Goal: Navigation & Orientation: Find specific page/section

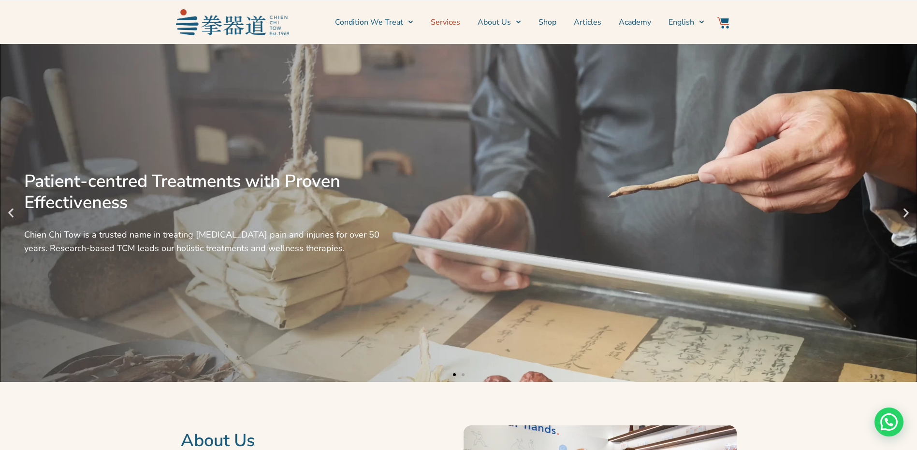
click at [451, 24] on link "Services" at bounding box center [445, 22] width 29 height 24
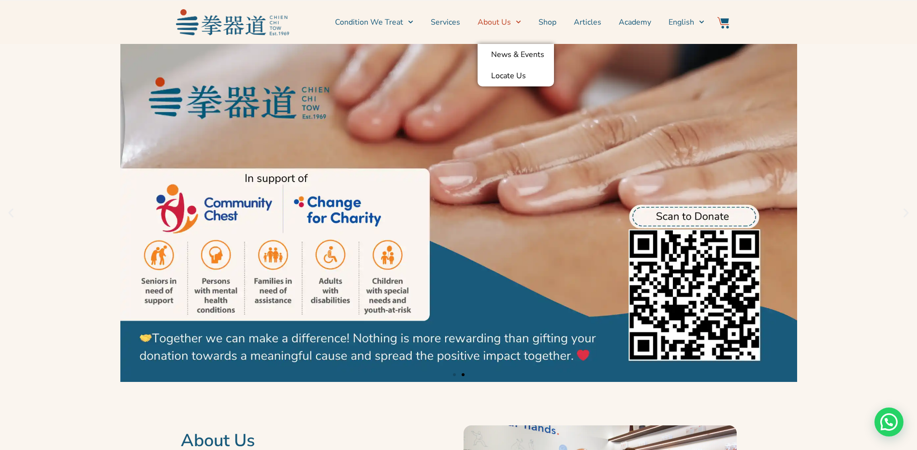
click at [503, 23] on link "About Us" at bounding box center [498, 22] width 43 height 24
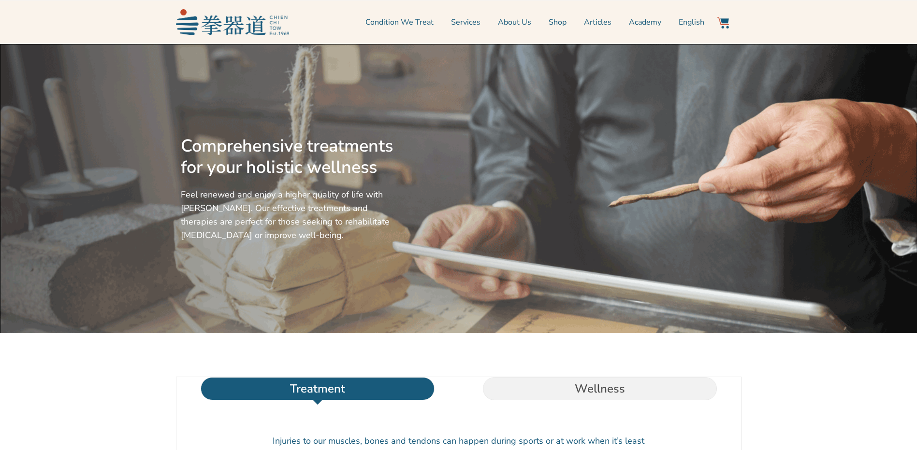
click at [465, 25] on li "Services" at bounding box center [465, 22] width 47 height 24
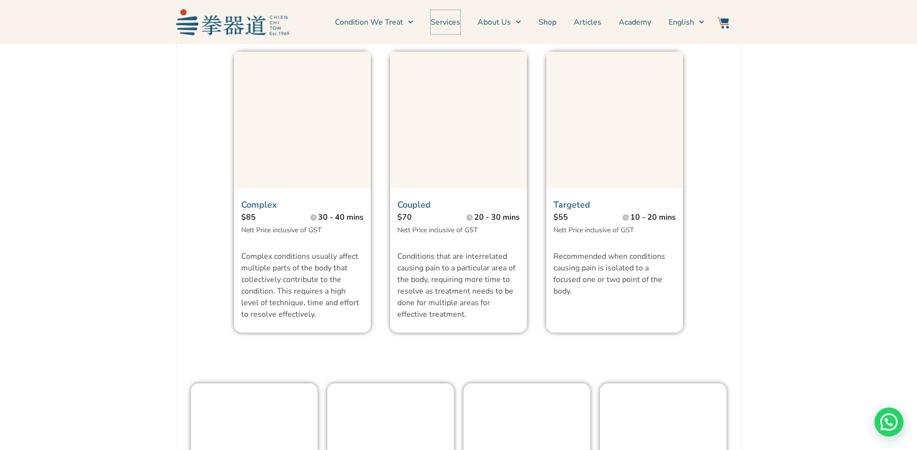
scroll to position [580, 0]
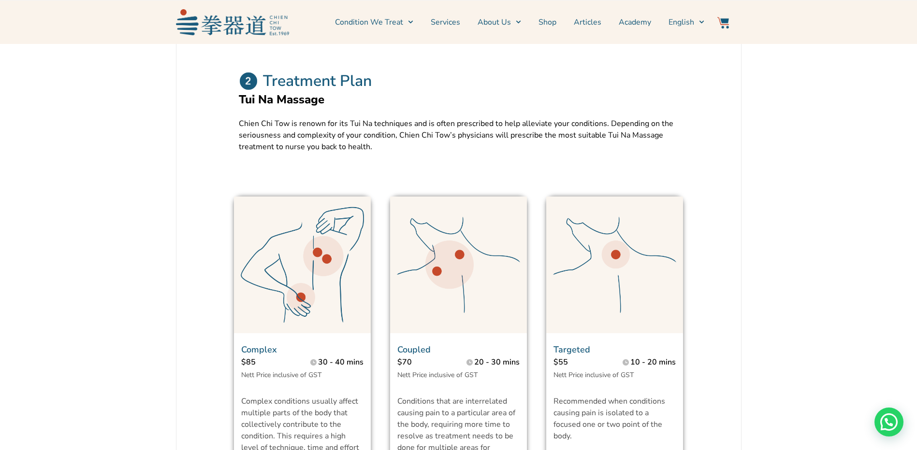
click at [307, 91] on h2 "Treatment Plan" at bounding box center [317, 81] width 109 height 19
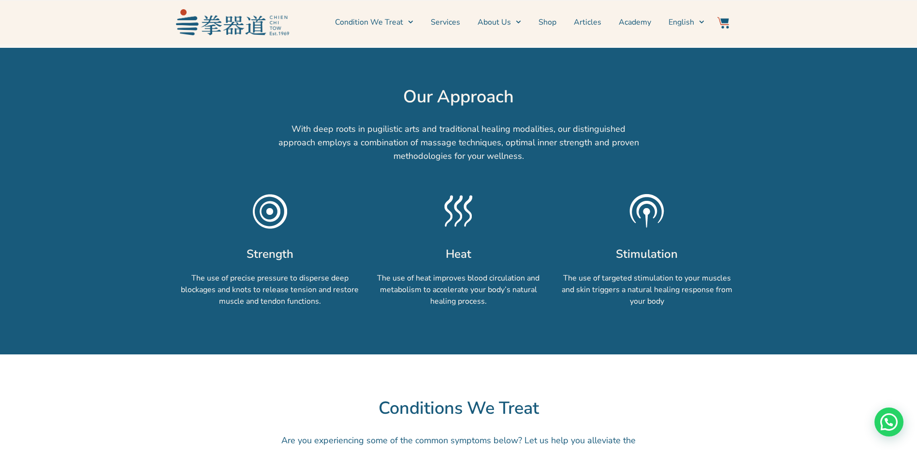
scroll to position [338, 0]
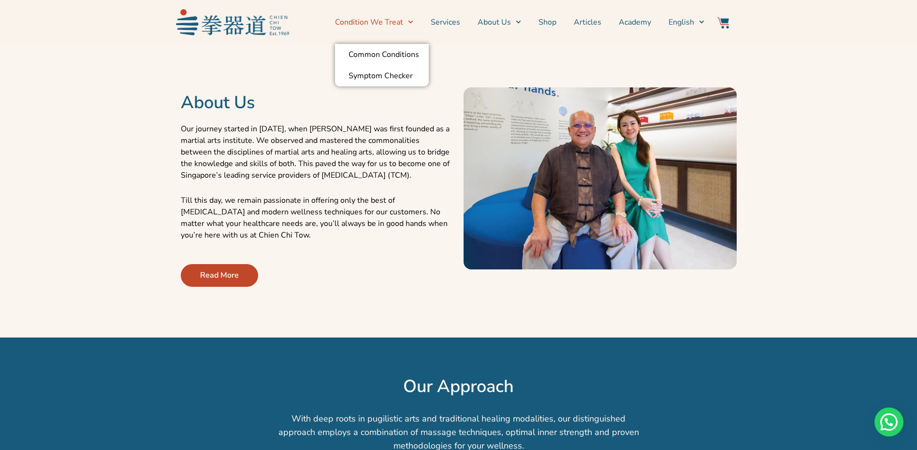
click at [408, 21] on span "Menu" at bounding box center [408, 21] width 10 height 15
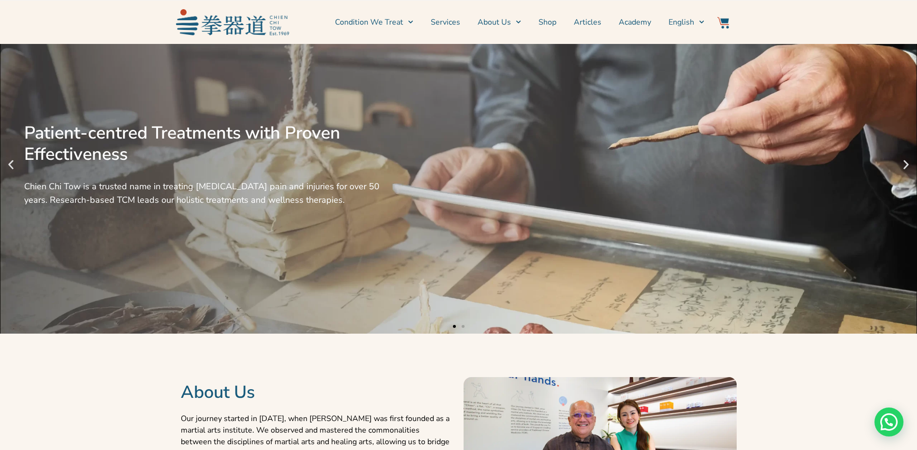
scroll to position [0, 0]
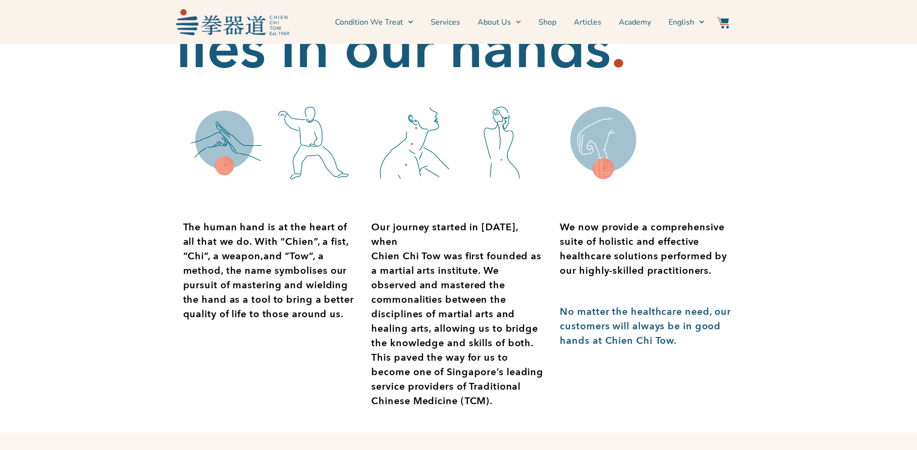
scroll to position [145, 0]
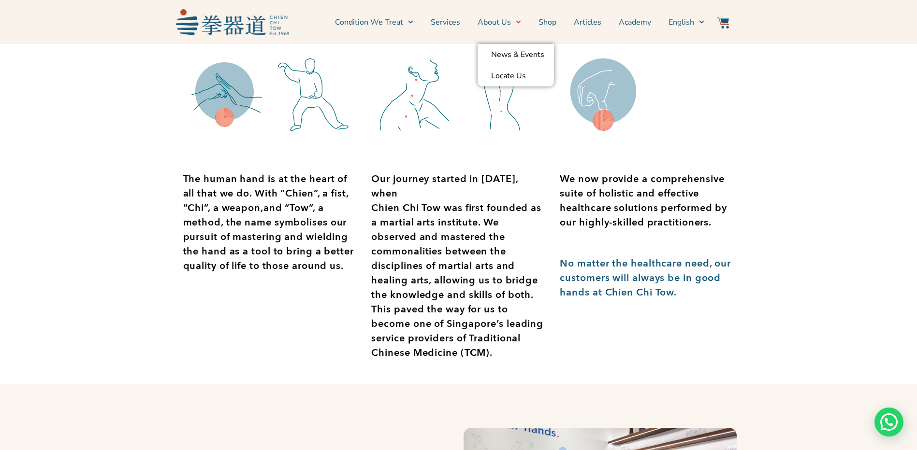
click at [507, 23] on link "About Us" at bounding box center [498, 22] width 43 height 24
click at [519, 24] on icon "Menu" at bounding box center [518, 21] width 5 height 5
click at [520, 56] on link "News & Events" at bounding box center [515, 54] width 76 height 21
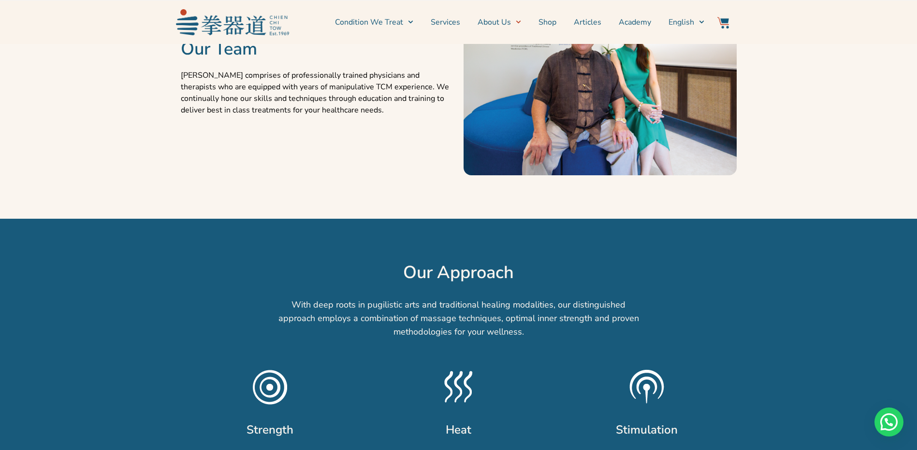
scroll to position [435, 0]
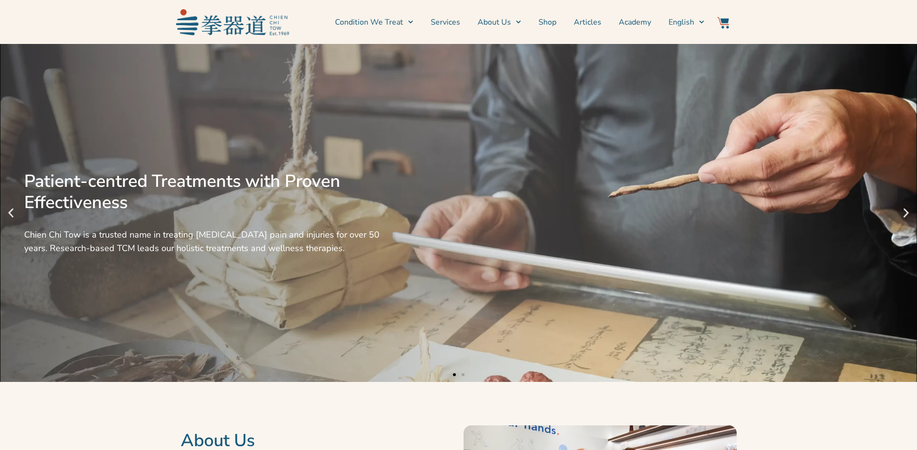
scroll to position [145, 0]
